Goal: Find contact information: Find contact information

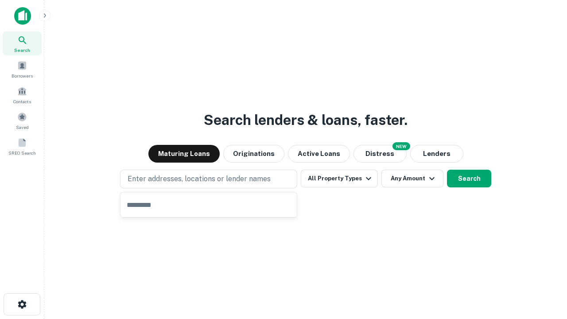
type input "**********"
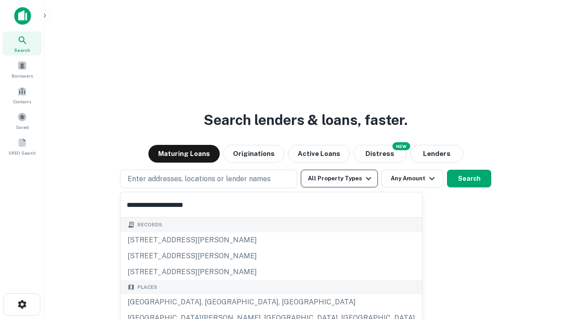
click at [339, 178] on button "All Property Types" at bounding box center [339, 179] width 77 height 18
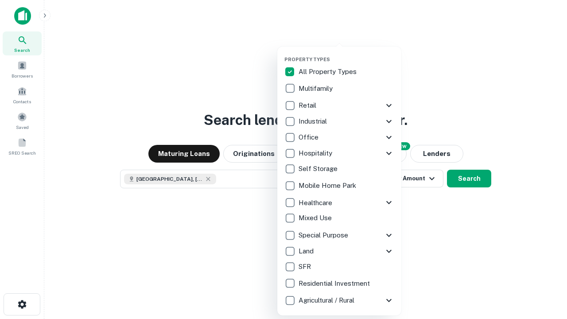
click at [346, 54] on button "button" at bounding box center [346, 54] width 124 height 0
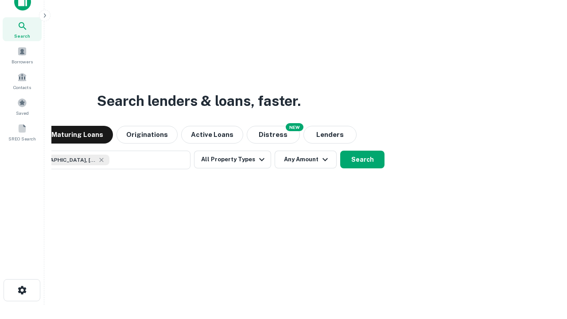
scroll to position [64, 251]
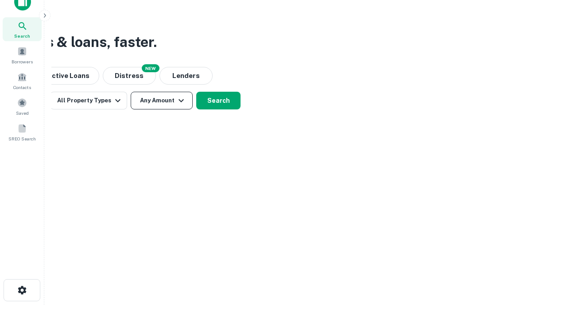
click at [162, 101] on button "Any Amount" at bounding box center [162, 101] width 62 height 18
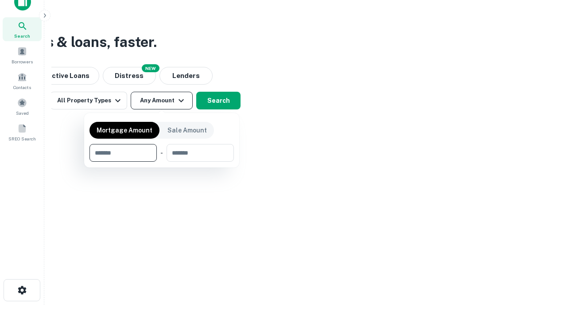
type input "*******"
click at [162, 162] on button "button" at bounding box center [161, 162] width 144 height 0
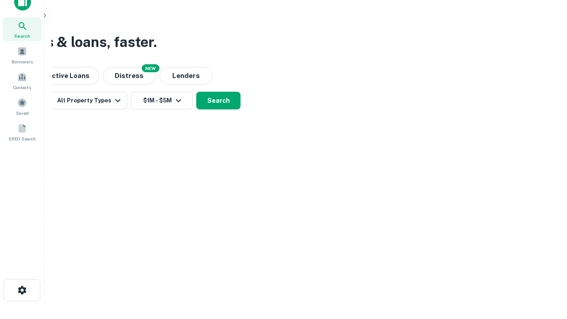
scroll to position [0, 163]
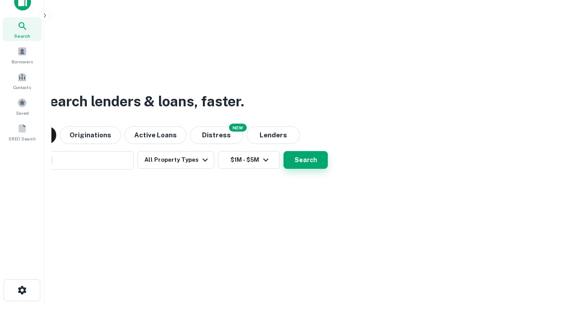
click at [306, 159] on button "Search" at bounding box center [305, 160] width 44 height 18
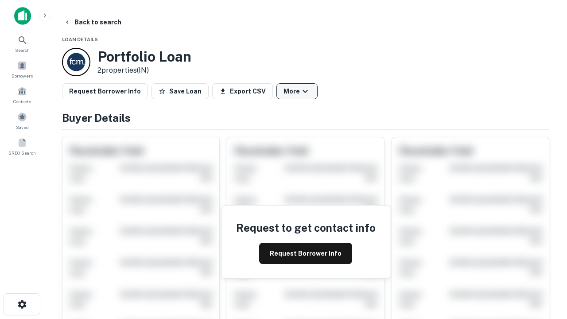
click at [297, 91] on button "More" at bounding box center [296, 91] width 41 height 16
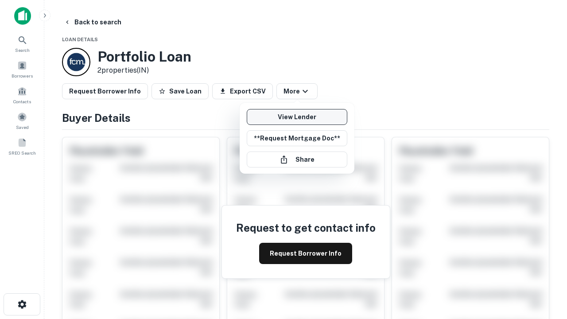
click at [297, 117] on link "View Lender" at bounding box center [297, 117] width 101 height 16
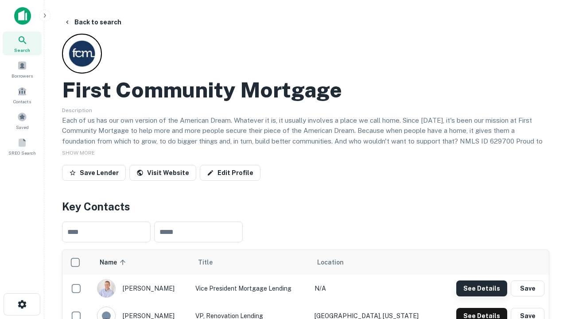
click at [481, 288] on button "See Details" at bounding box center [481, 288] width 51 height 16
click at [22, 304] on icon "button" at bounding box center [22, 304] width 11 height 11
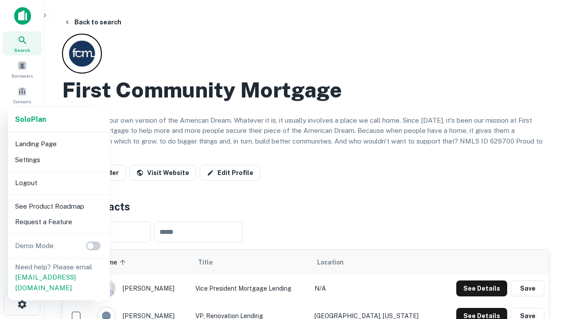
click at [58, 182] on li "Logout" at bounding box center [59, 183] width 95 height 16
